Goal: Book appointment/travel/reservation

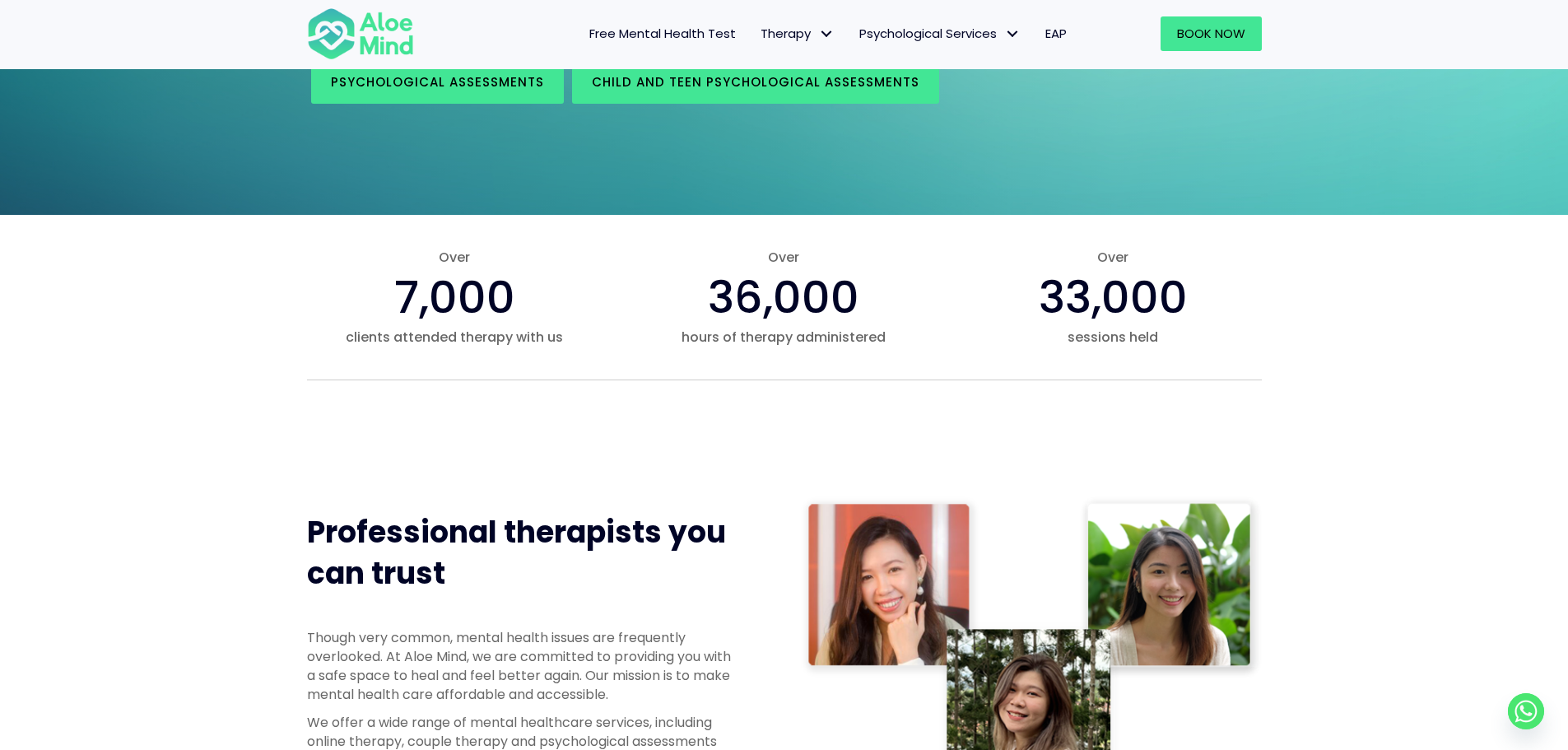
scroll to position [411, 0]
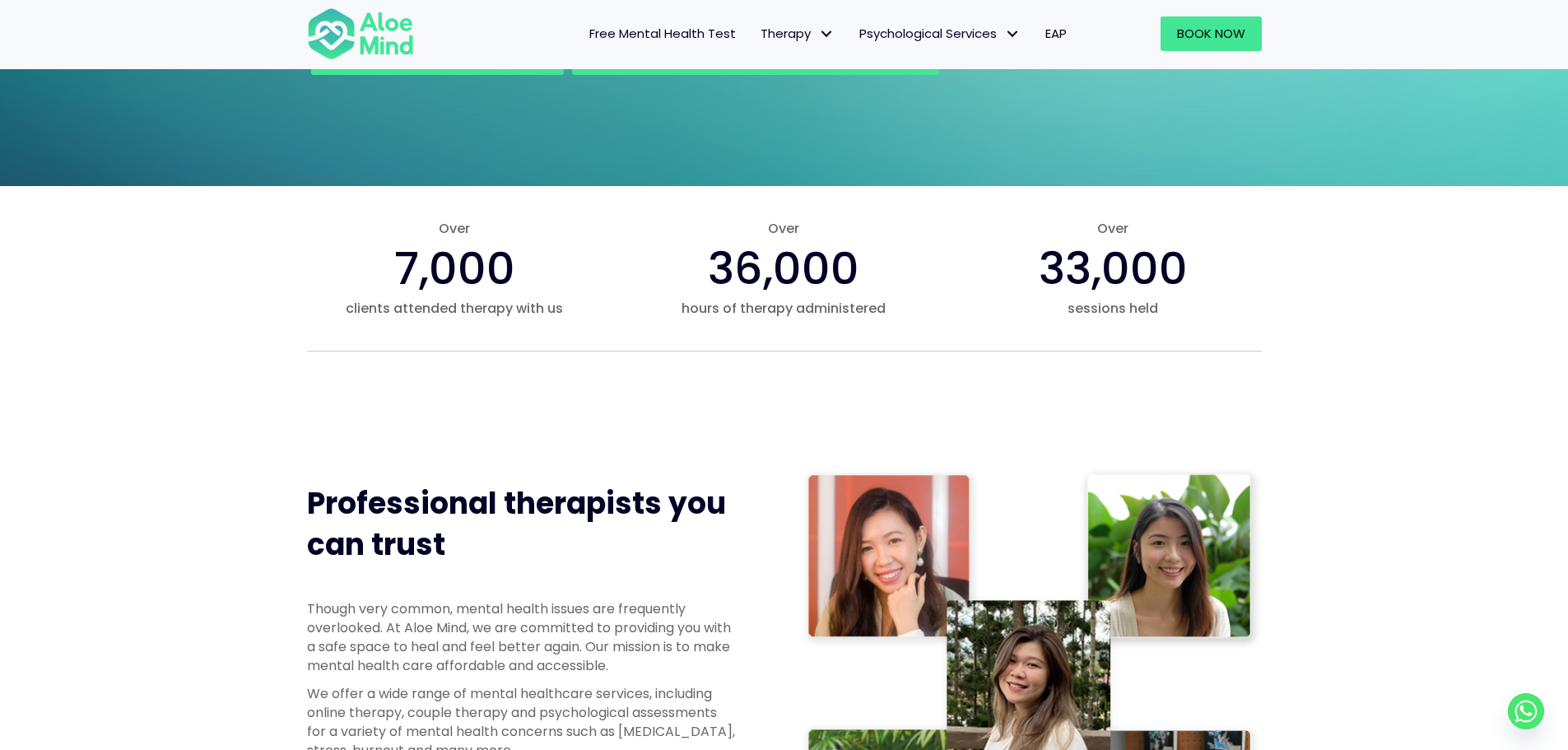
click at [1053, 33] on span "EAP" at bounding box center [1056, 33] width 21 height 18
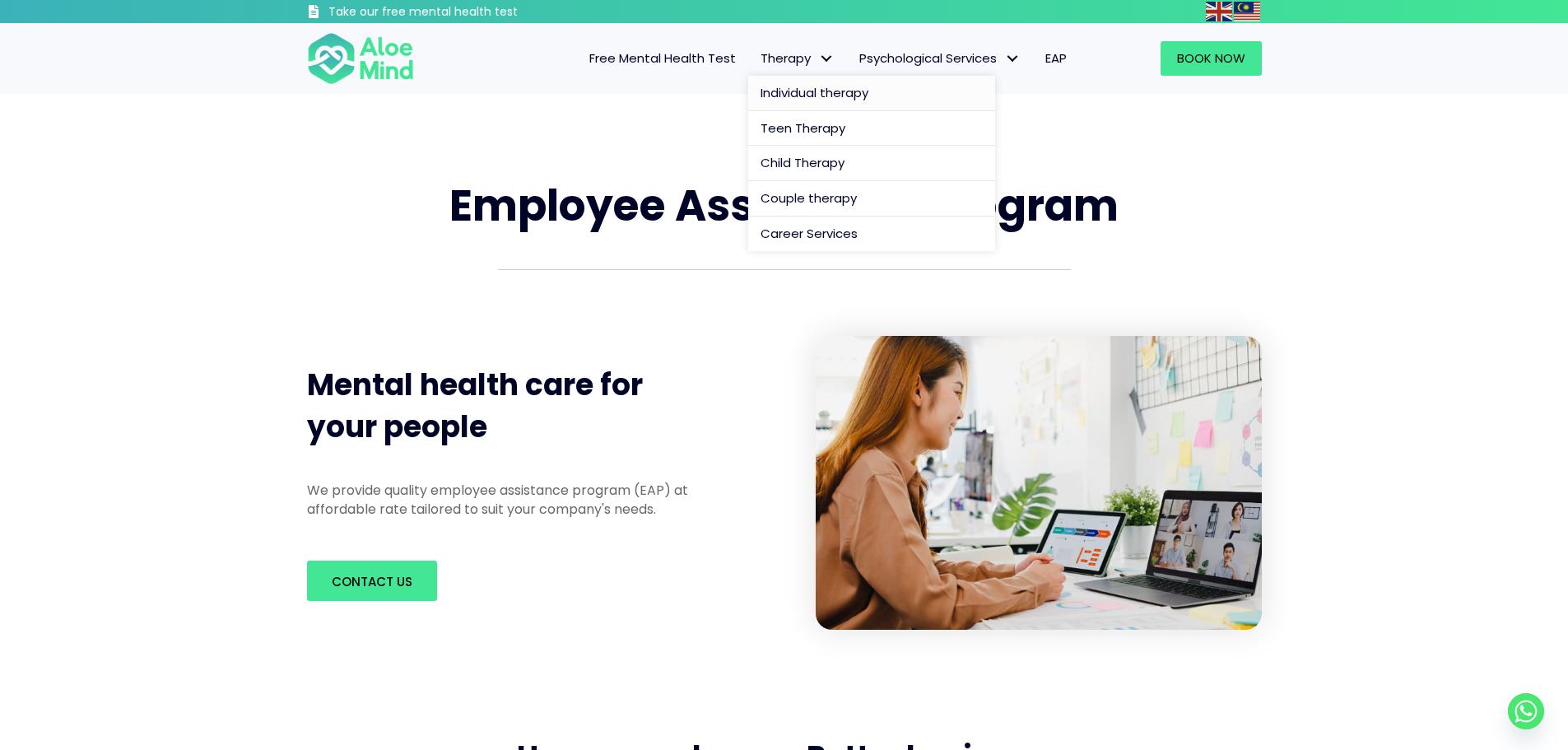
click at [807, 97] on span "Individual therapy" at bounding box center [814, 92] width 108 height 18
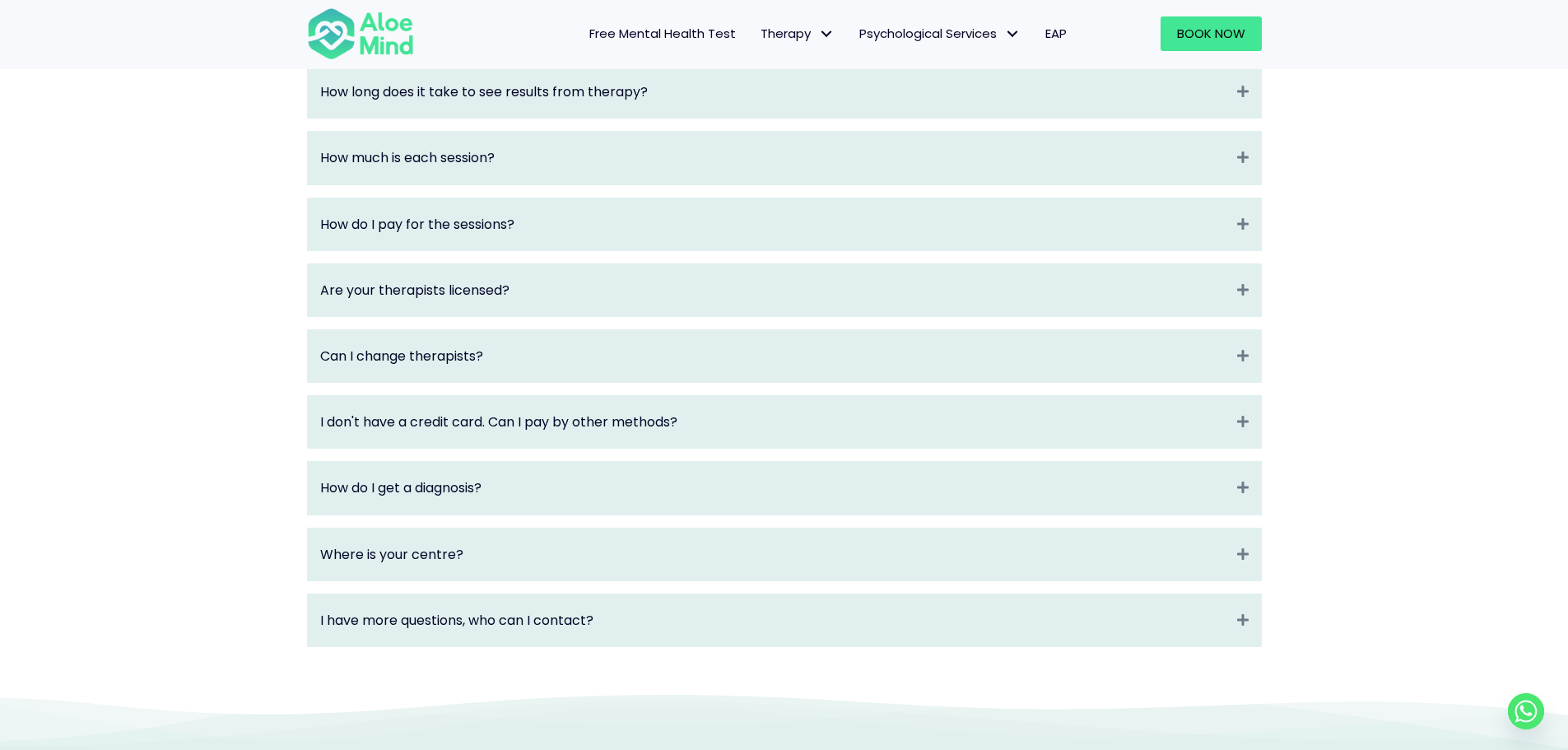
scroll to position [2058, 0]
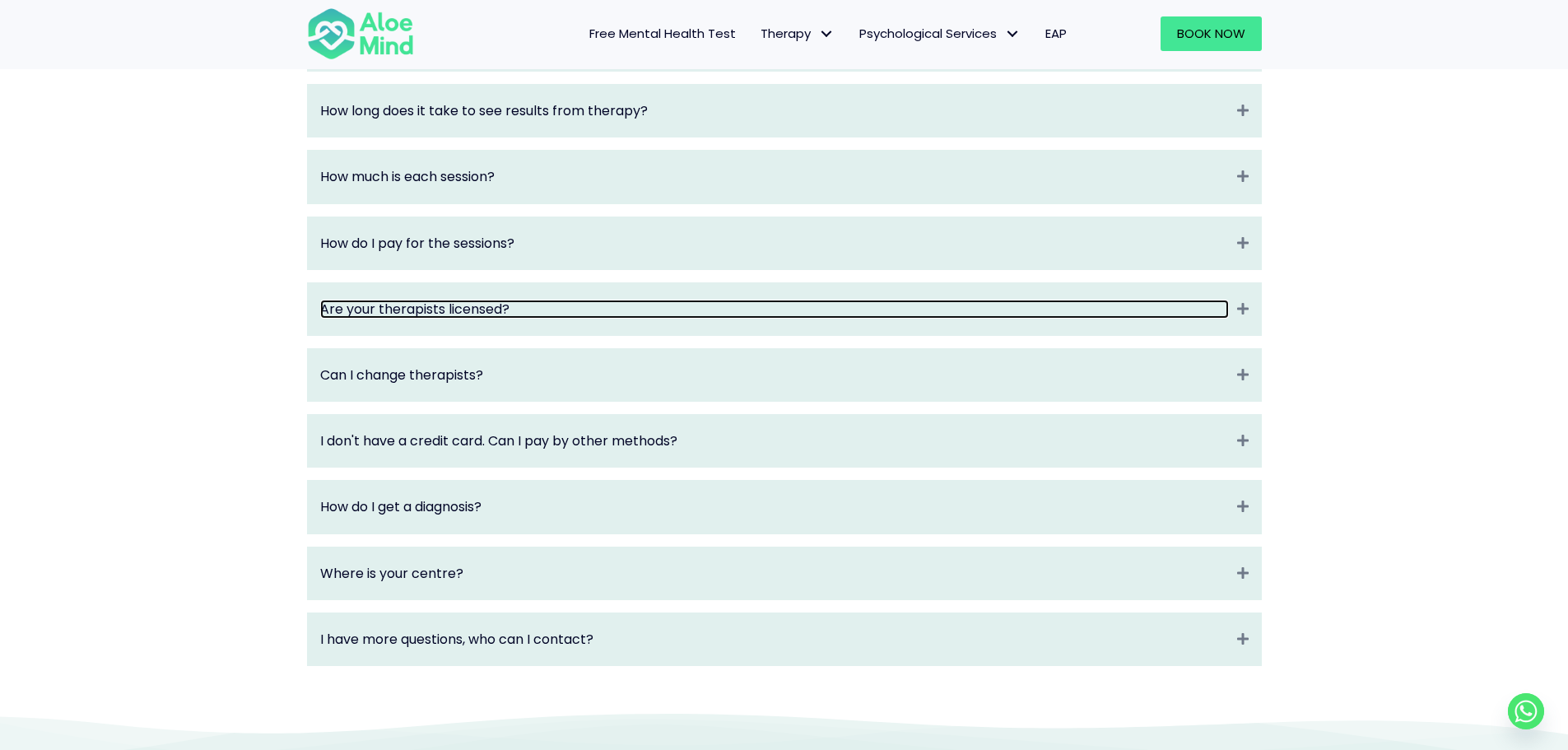
click at [661, 318] on link "Are your therapists licensed?" at bounding box center [774, 309] width 909 height 19
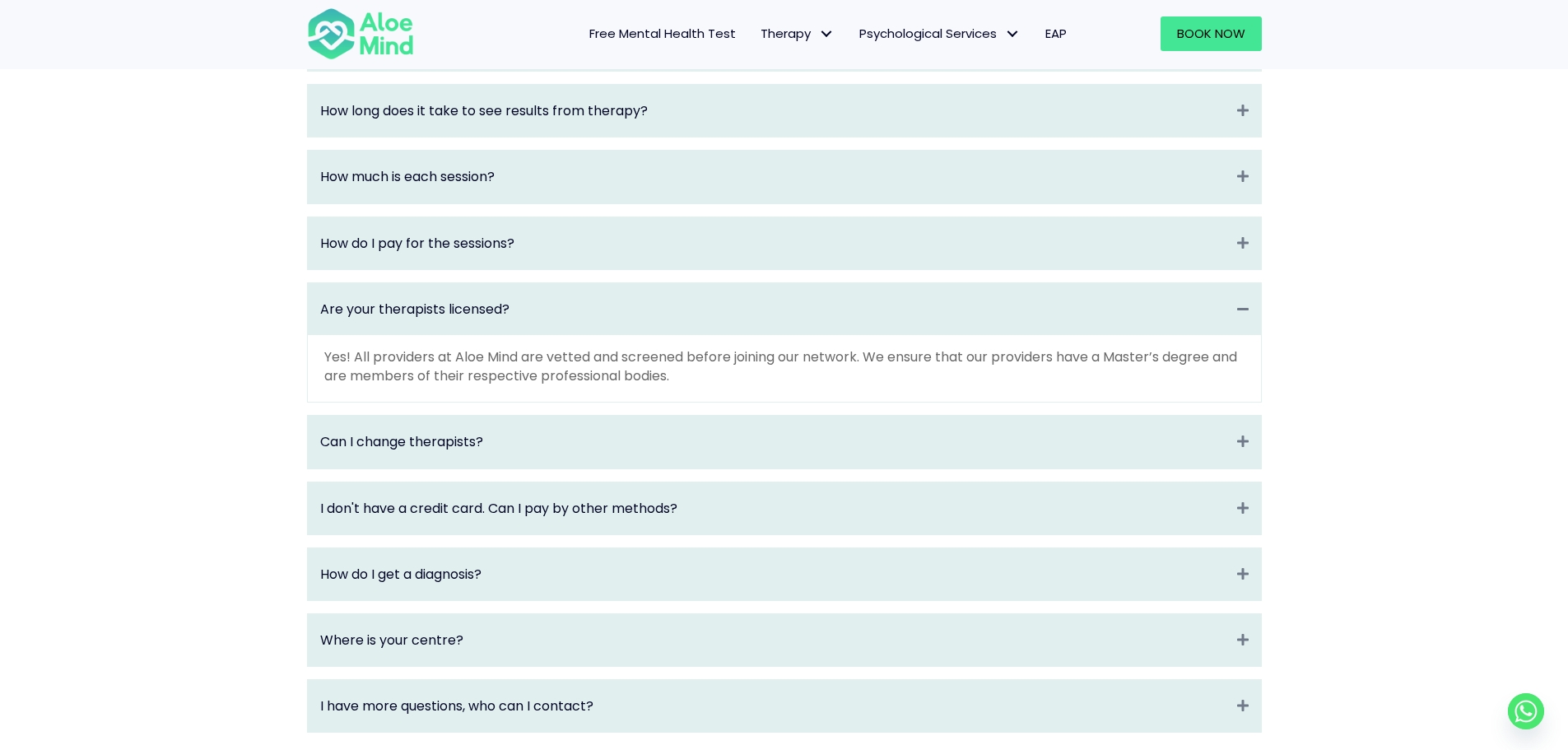
click at [1232, 328] on div "Are your therapists licensed? Collapse" at bounding box center [784, 309] width 953 height 52
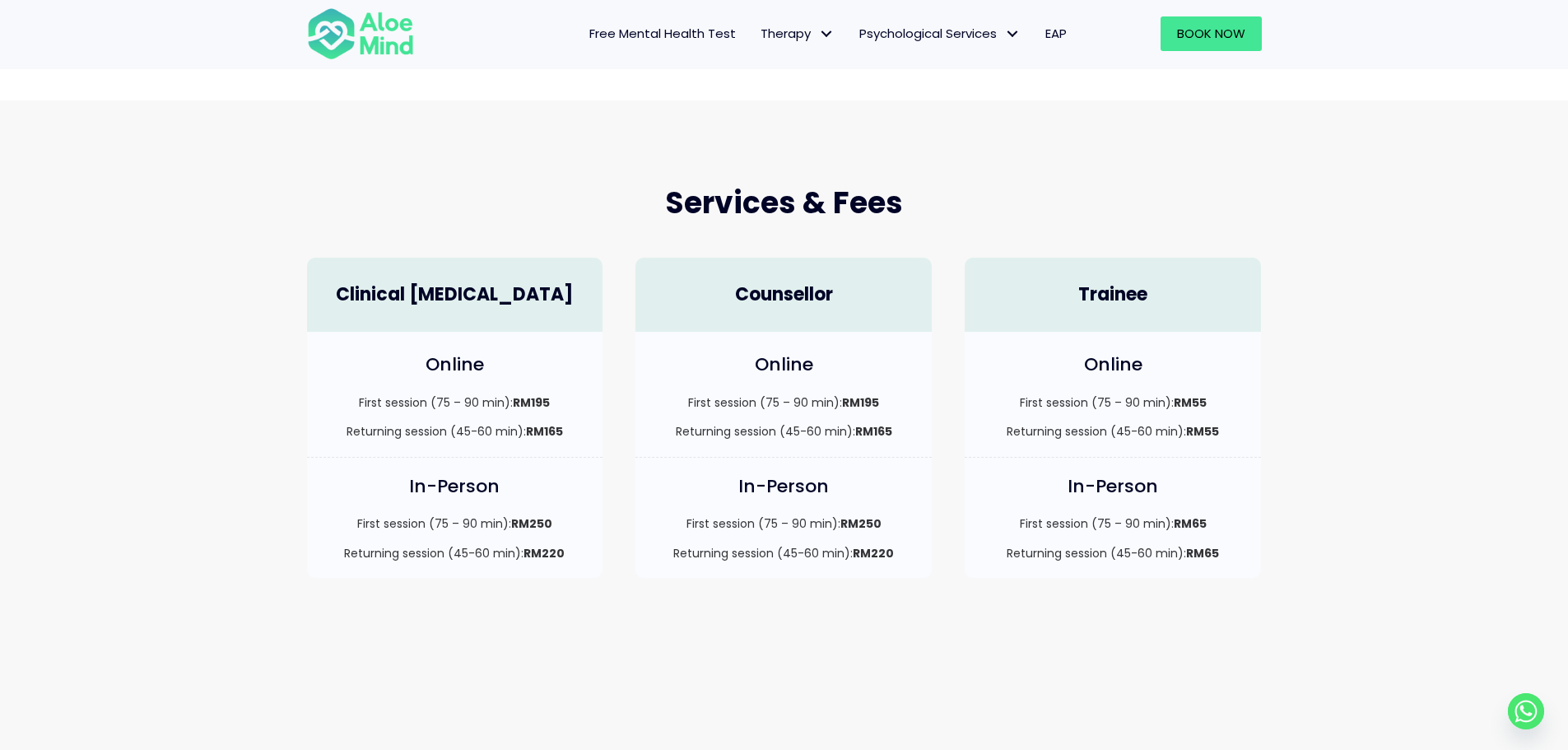
scroll to position [329, 0]
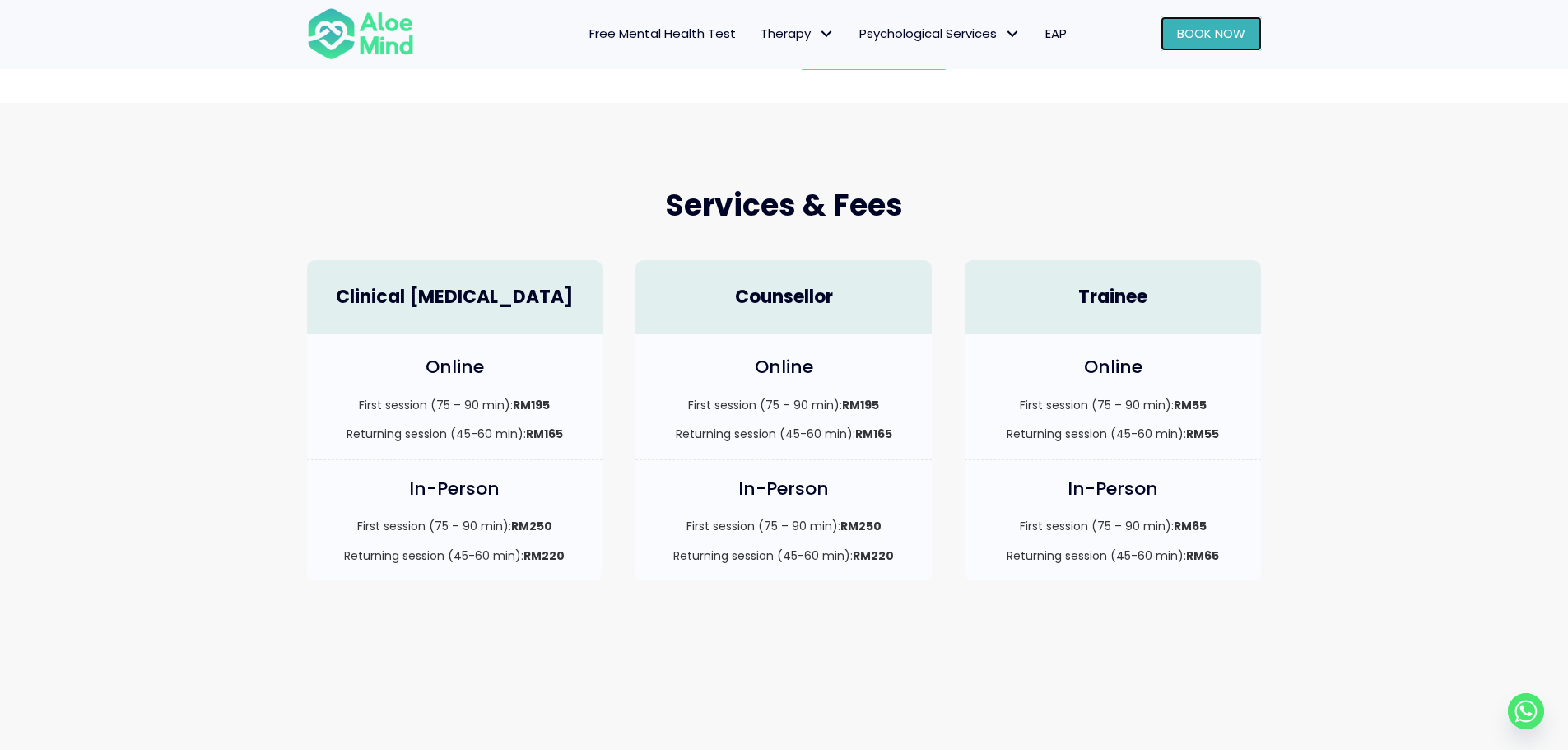
click at [1234, 42] on span "Book Now" at bounding box center [1211, 33] width 68 height 18
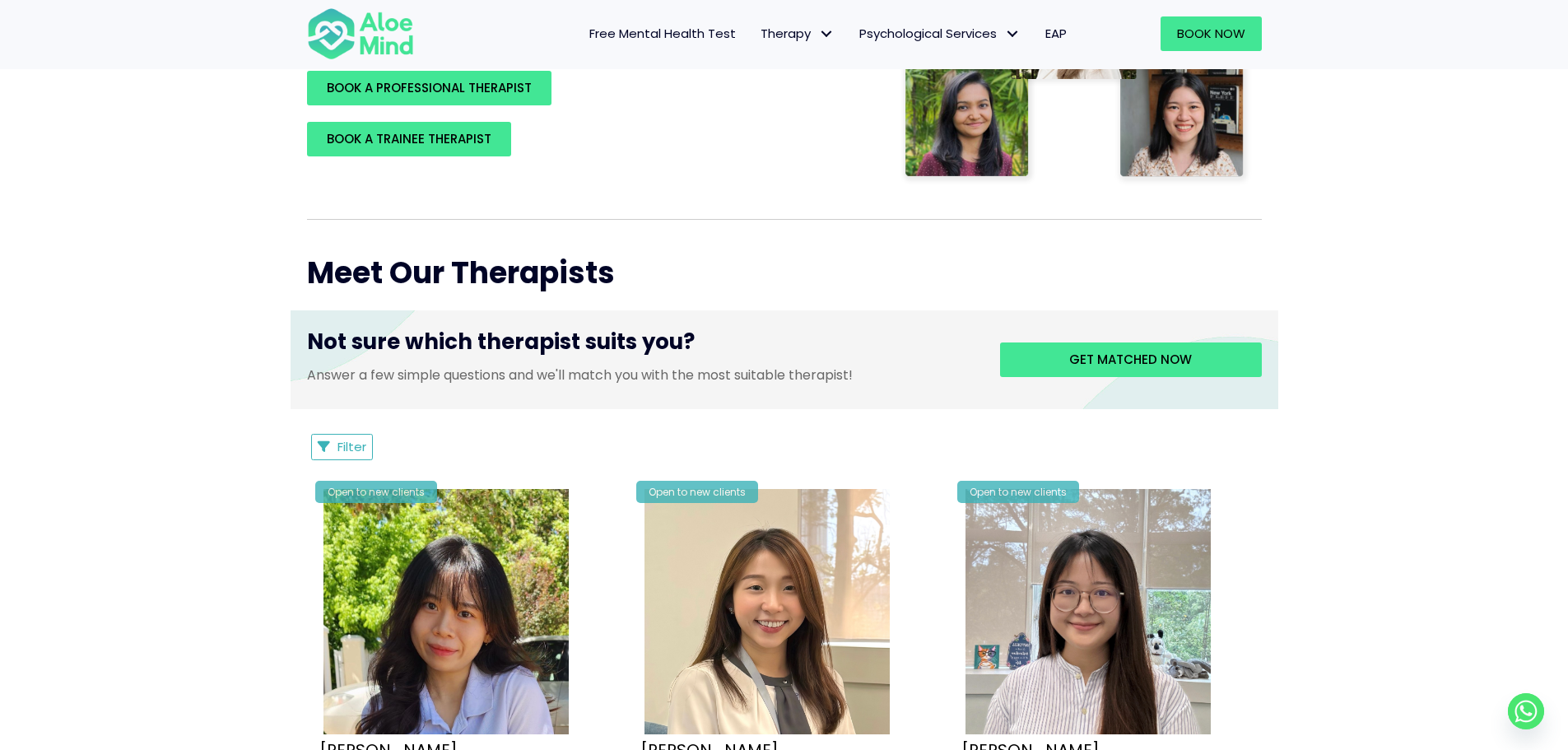
scroll to position [576, 0]
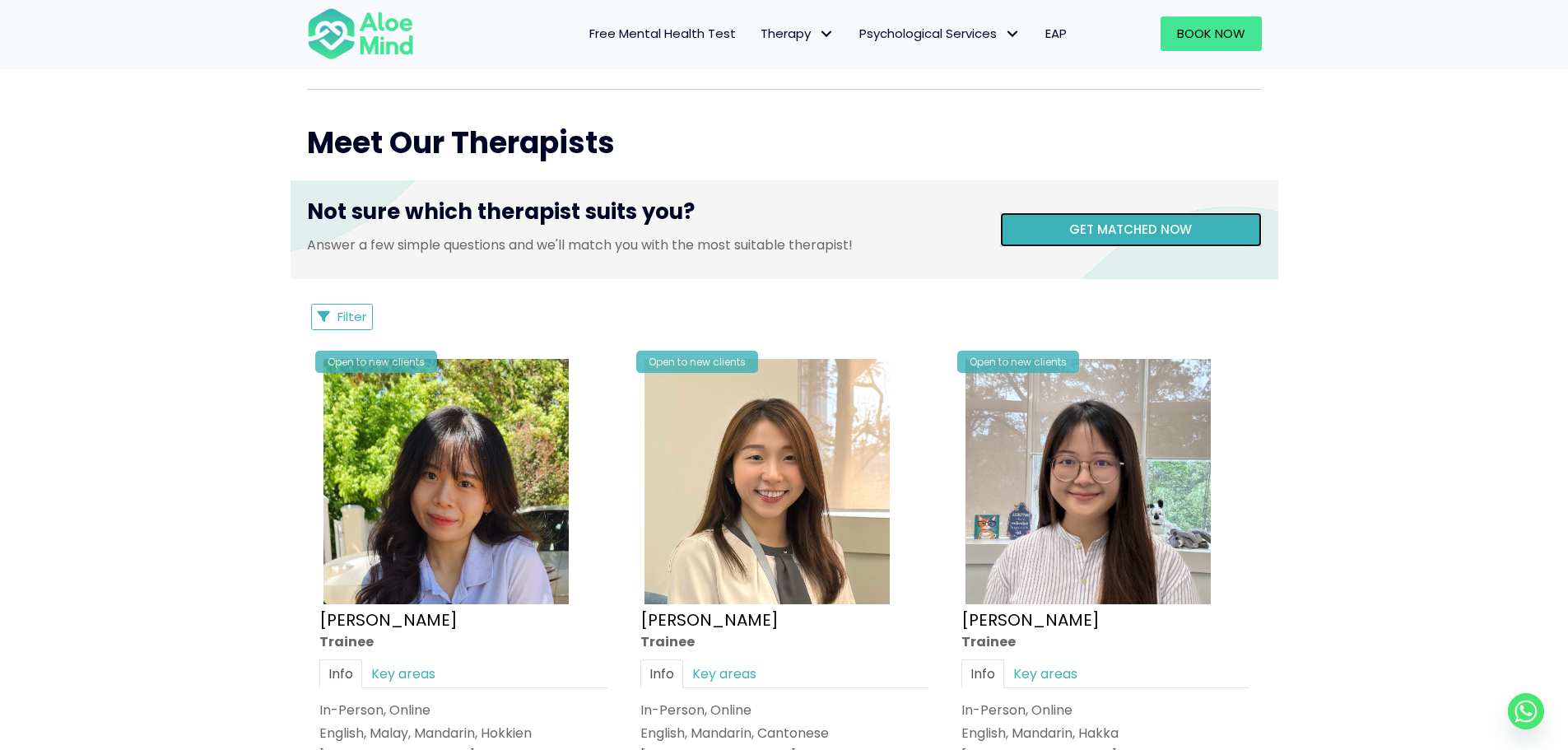
click at [1154, 232] on span "Get matched now" at bounding box center [1131, 229] width 123 height 18
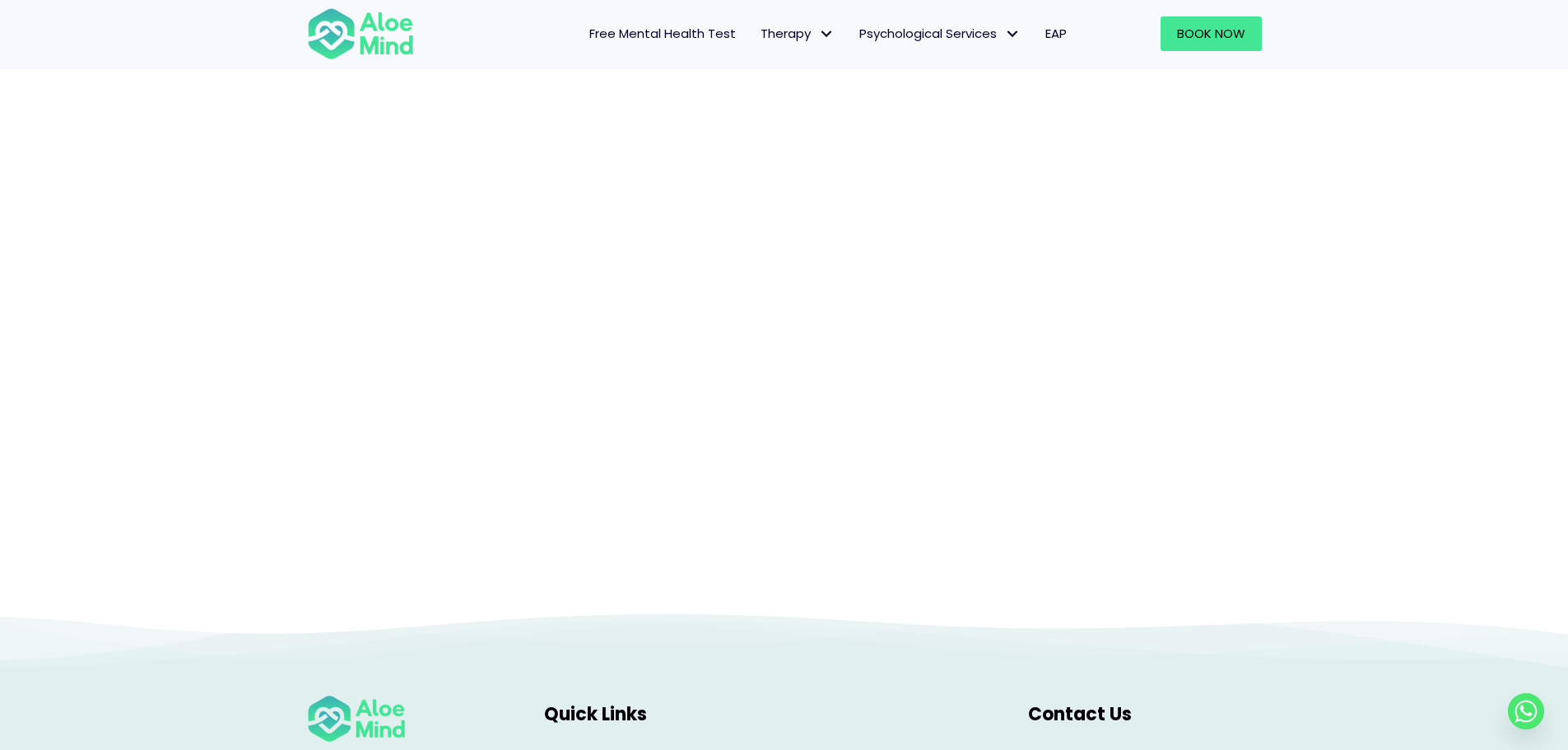
scroll to position [169, 0]
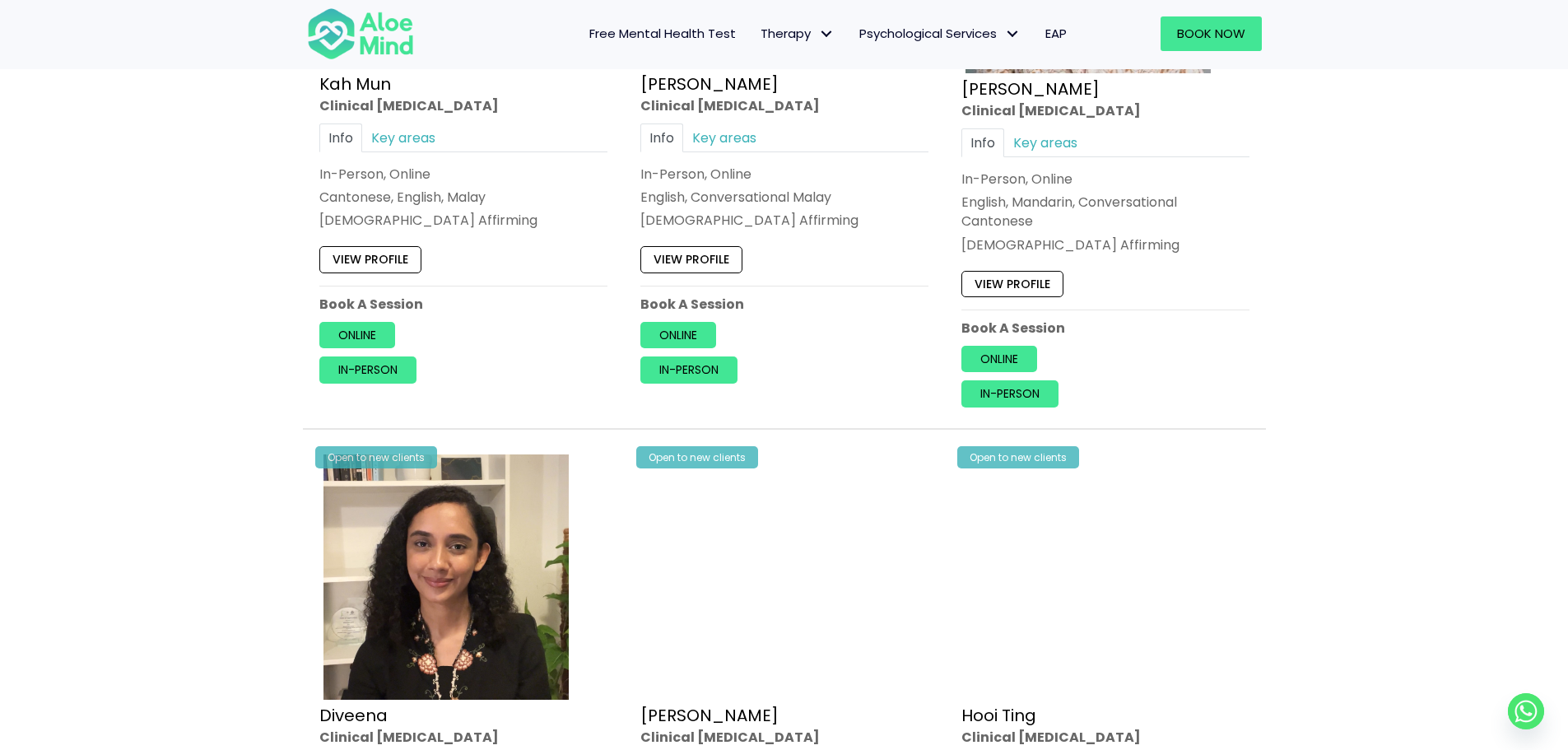
scroll to position [1070, 0]
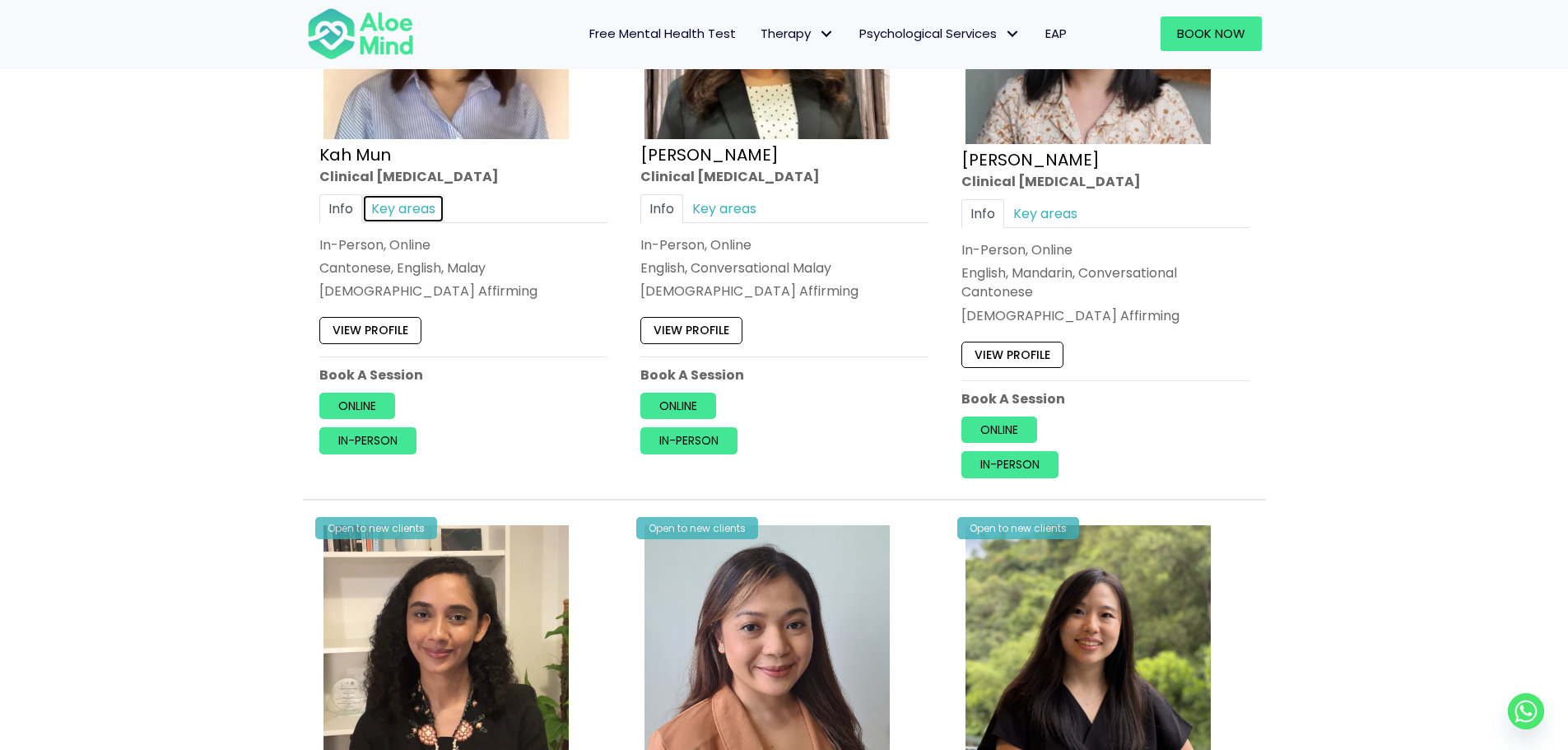
click at [403, 204] on link "Key areas" at bounding box center [403, 208] width 82 height 29
